Goal: Task Accomplishment & Management: Manage account settings

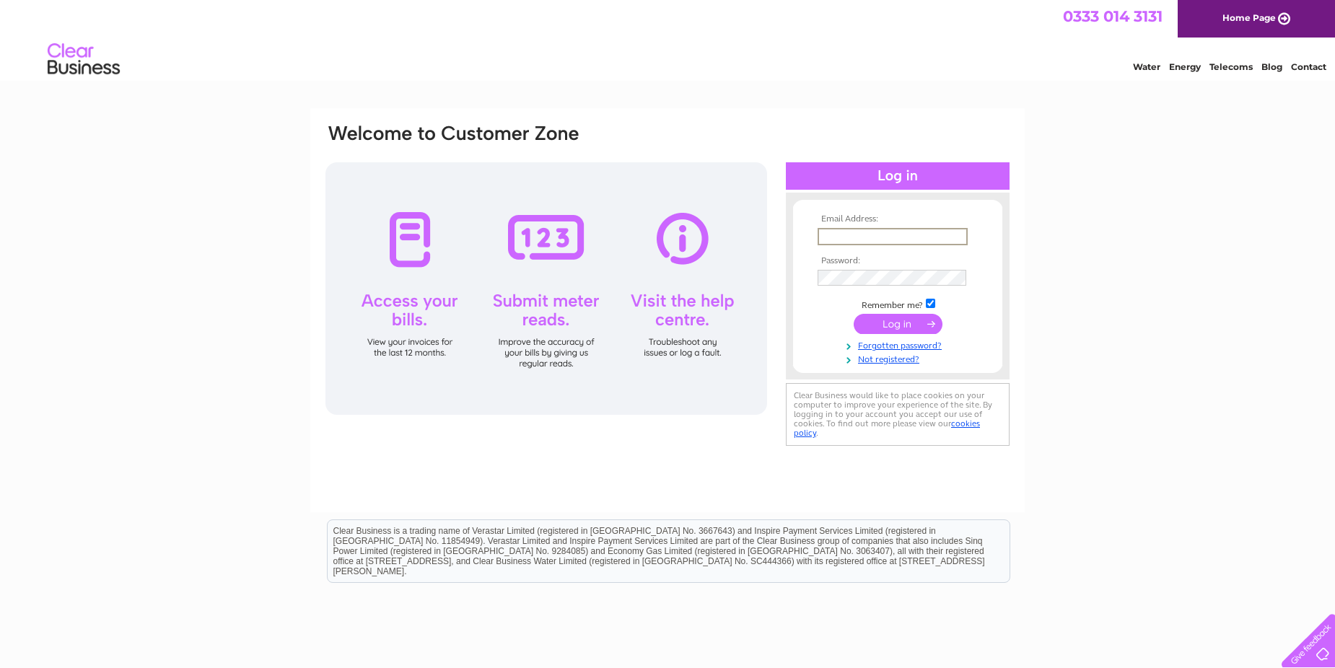
click at [826, 237] on input "text" at bounding box center [893, 236] width 150 height 17
type input "[EMAIL_ADDRESS][DOMAIN_NAME]"
click at [907, 322] on input "submit" at bounding box center [898, 323] width 89 height 20
click at [901, 319] on input "submit" at bounding box center [898, 324] width 89 height 20
